Goal: Navigation & Orientation: Find specific page/section

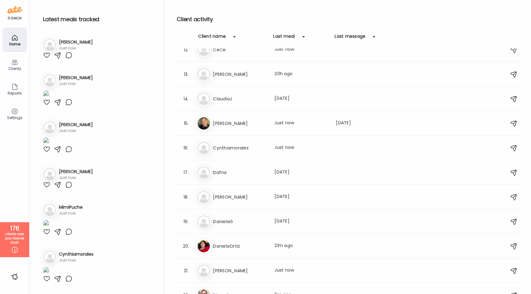
scroll to position [263, 0]
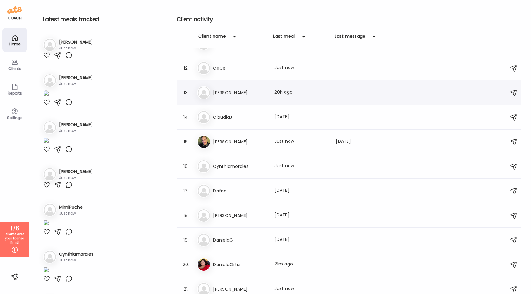
click at [244, 95] on h3 "[PERSON_NAME]" at bounding box center [240, 92] width 54 height 7
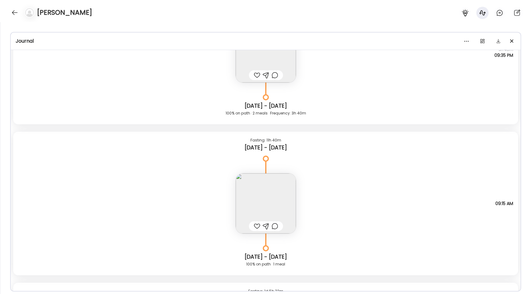
scroll to position [184, 0]
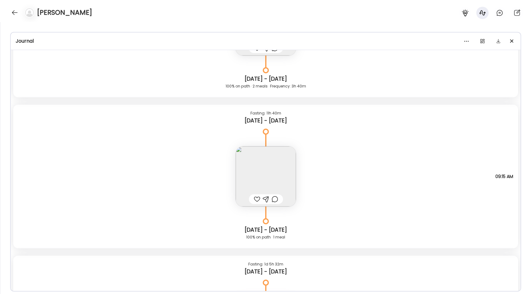
click at [263, 172] on img at bounding box center [266, 176] width 60 height 60
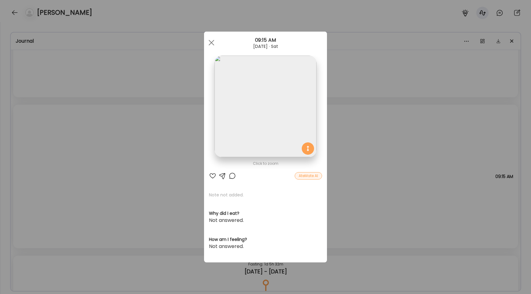
click at [253, 125] on img at bounding box center [265, 107] width 102 height 102
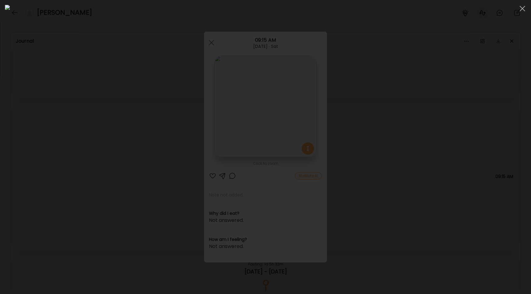
click at [108, 149] on div at bounding box center [265, 147] width 521 height 284
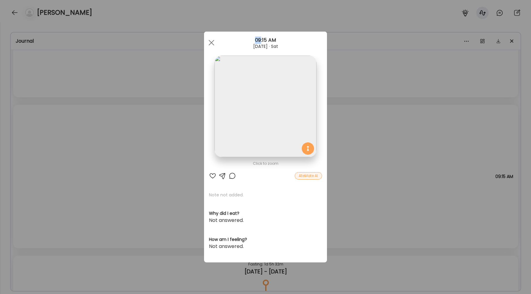
click at [108, 149] on div "Ate Coach Dashboard Wahoo! It’s official Take a moment to set up your Coach Pro…" at bounding box center [265, 147] width 531 height 294
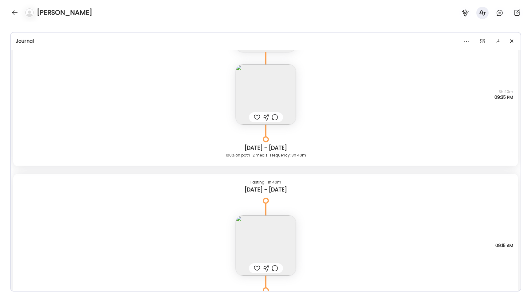
scroll to position [150, 0]
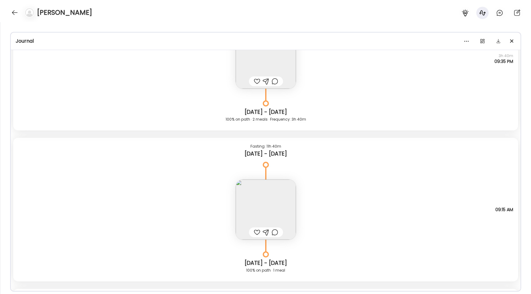
click at [245, 198] on img at bounding box center [266, 210] width 60 height 60
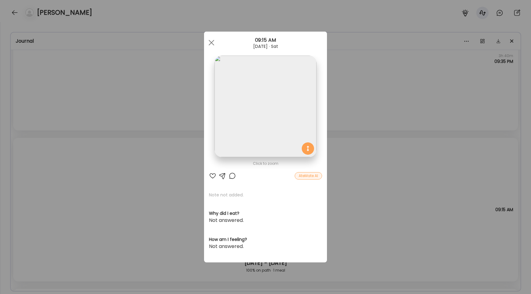
click at [225, 112] on img at bounding box center [265, 107] width 102 height 102
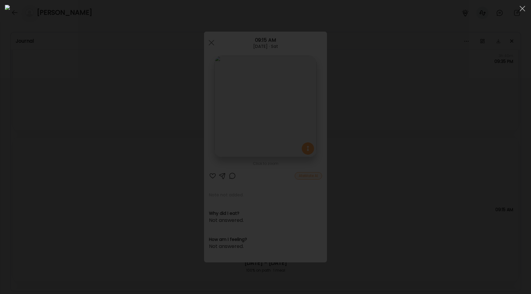
click at [83, 139] on div at bounding box center [265, 147] width 521 height 284
click at [83, 139] on div "Ate Coach Dashboard Wahoo! It’s official Take a moment to set up your Coach Pro…" at bounding box center [265, 147] width 531 height 294
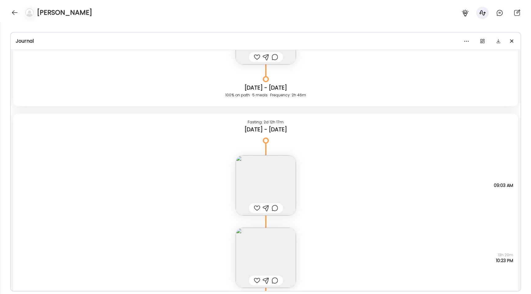
scroll to position [1017, 0]
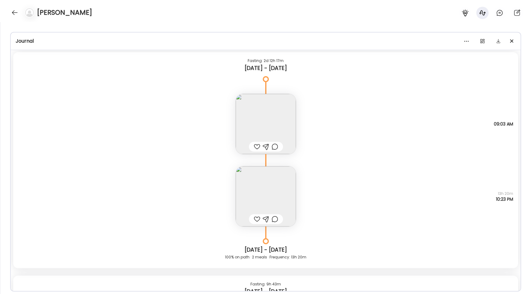
click at [249, 126] on img at bounding box center [266, 124] width 60 height 60
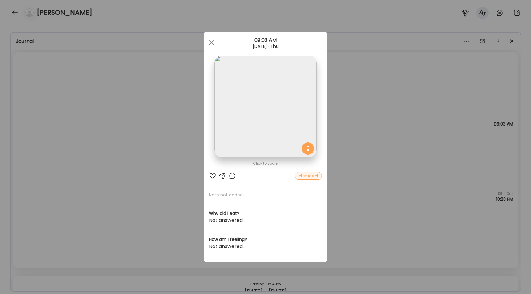
click at [167, 137] on div "Ate Coach Dashboard Wahoo! It’s official Take a moment to set up your Coach Pro…" at bounding box center [265, 147] width 531 height 294
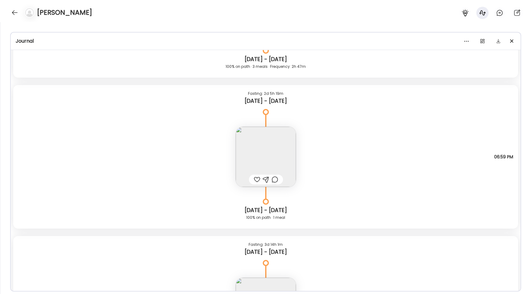
scroll to position [2069, 0]
click at [278, 157] on img at bounding box center [266, 156] width 60 height 60
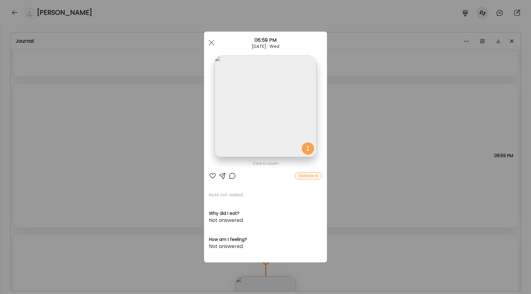
click at [269, 125] on img at bounding box center [265, 107] width 102 height 102
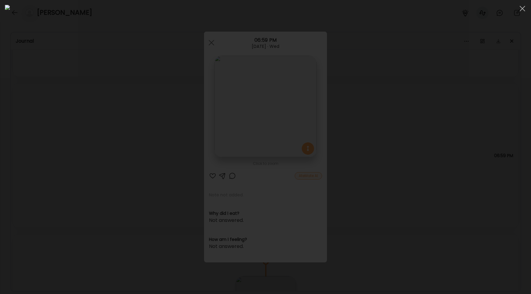
click at [102, 152] on div at bounding box center [265, 147] width 521 height 284
click at [102, 152] on div "Ate Coach Dashboard Wahoo! It’s official Take a moment to set up your Coach Pro…" at bounding box center [265, 147] width 531 height 294
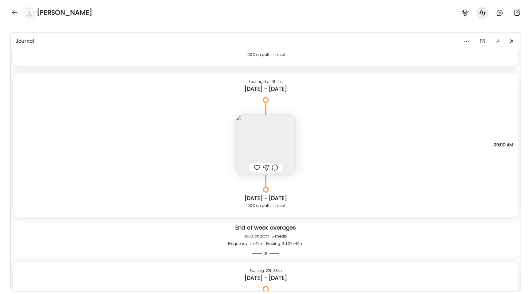
scroll to position [2237, 0]
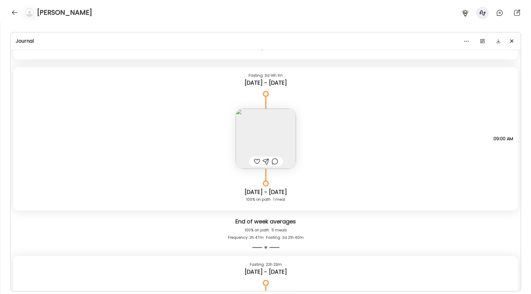
click at [252, 138] on img at bounding box center [266, 139] width 60 height 60
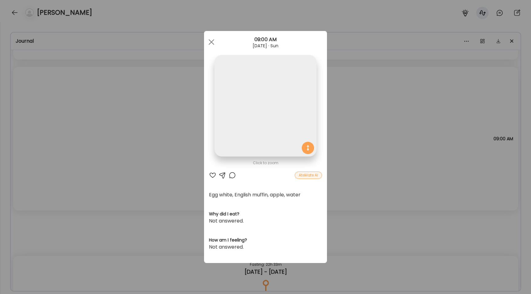
click at [245, 104] on img at bounding box center [265, 106] width 102 height 102
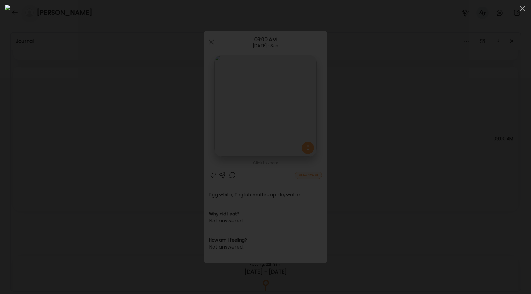
click at [99, 134] on div at bounding box center [265, 147] width 521 height 284
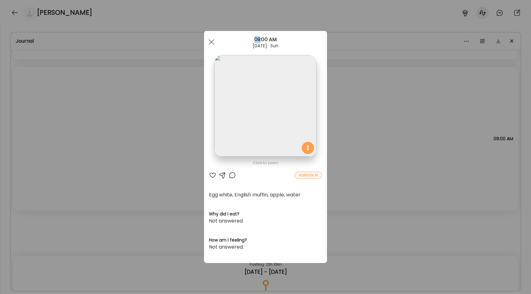
click at [99, 134] on div "Ate Coach Dashboard Wahoo! It’s official Take a moment to set up your Coach Pro…" at bounding box center [265, 147] width 531 height 294
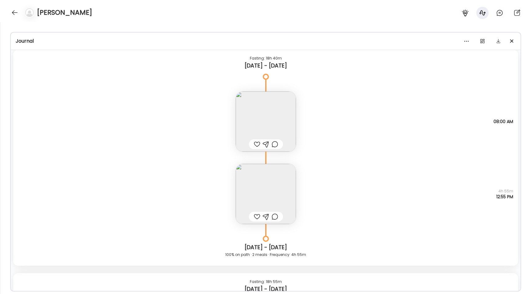
scroll to position [2710, 0]
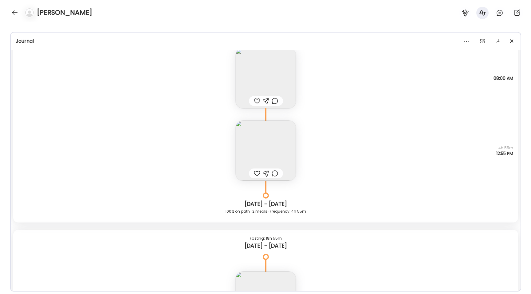
click at [255, 139] on img at bounding box center [266, 151] width 60 height 60
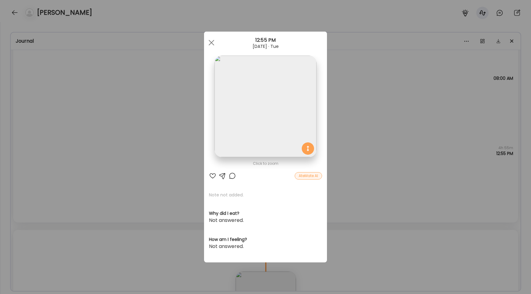
click at [240, 110] on img at bounding box center [265, 107] width 102 height 102
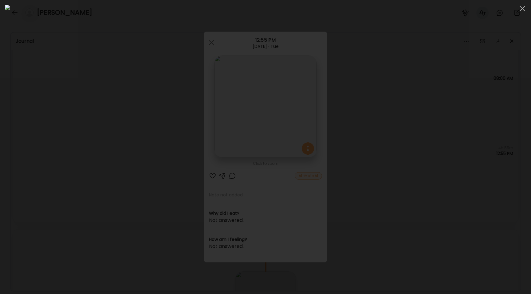
click at [106, 133] on div at bounding box center [265, 147] width 521 height 284
click at [106, 133] on div "Ate Coach Dashboard Wahoo! It’s official Take a moment to set up your Coach Pro…" at bounding box center [265, 147] width 531 height 294
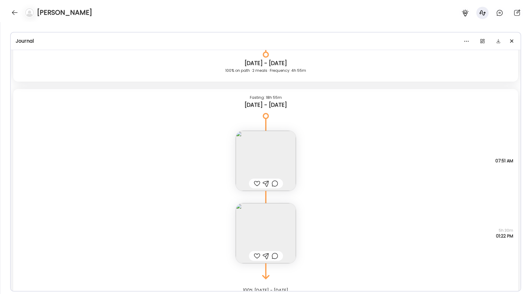
scroll to position [2875, 0]
